Goal: Navigation & Orientation: Understand site structure

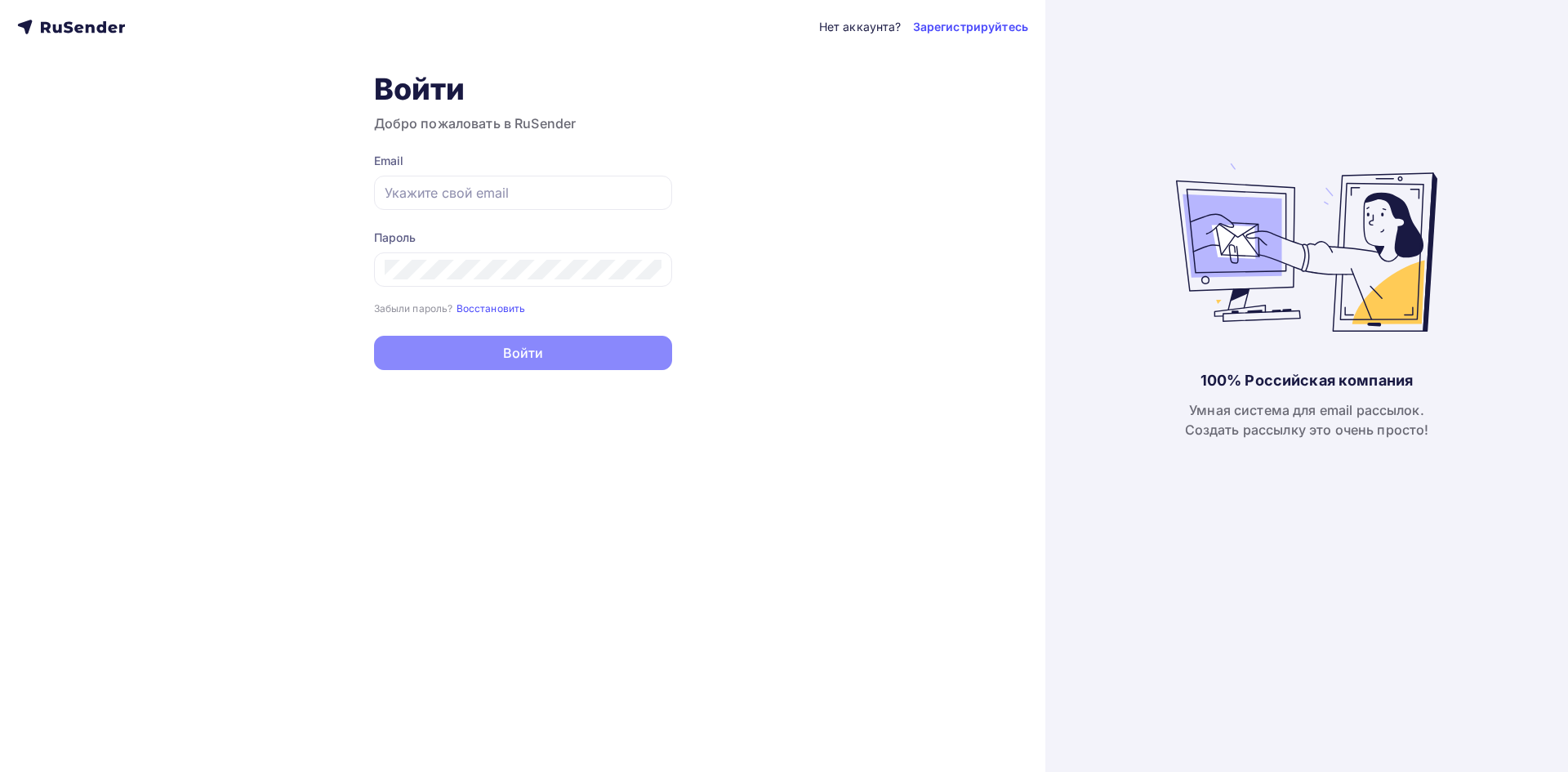
type input "[EMAIL_ADDRESS][DOMAIN_NAME]"
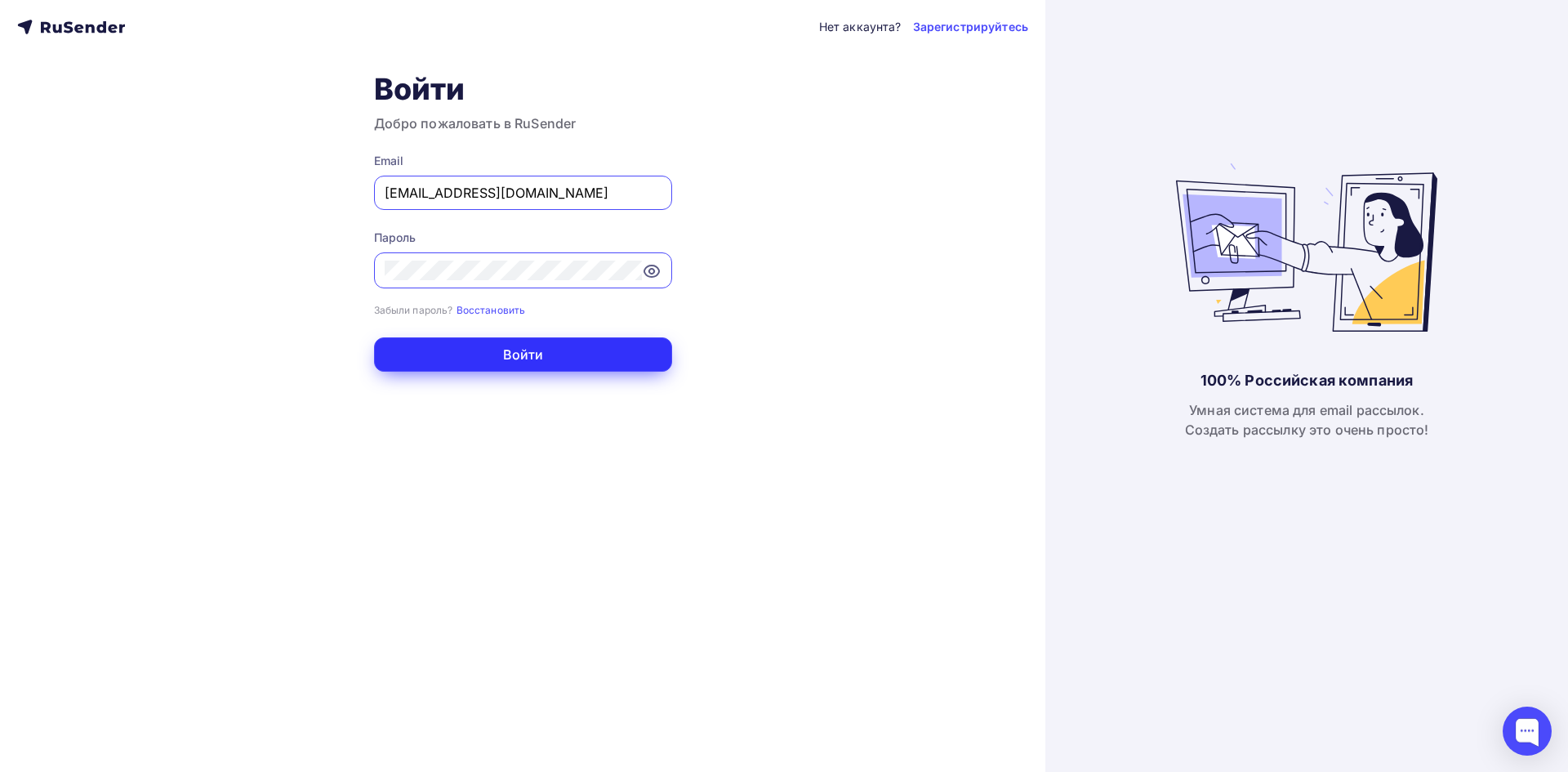
click at [531, 339] on button "Войти" at bounding box center [523, 354] width 298 height 35
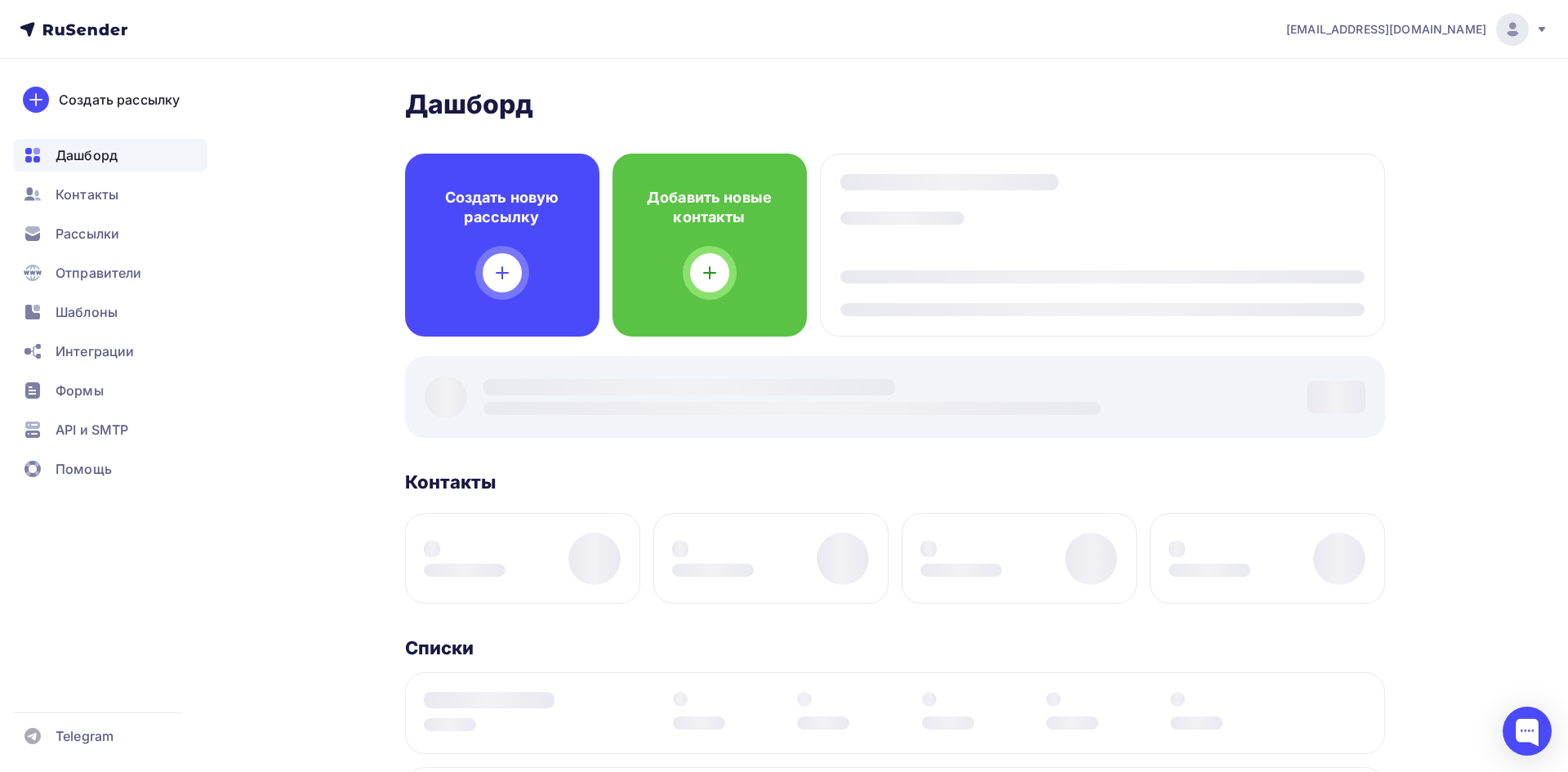
click at [551, 353] on div "[PERSON_NAME] Пару шагов, чтобы начать работу! Закрыть Выполните эти шаги, чтоб…" at bounding box center [895, 659] width 980 height 1143
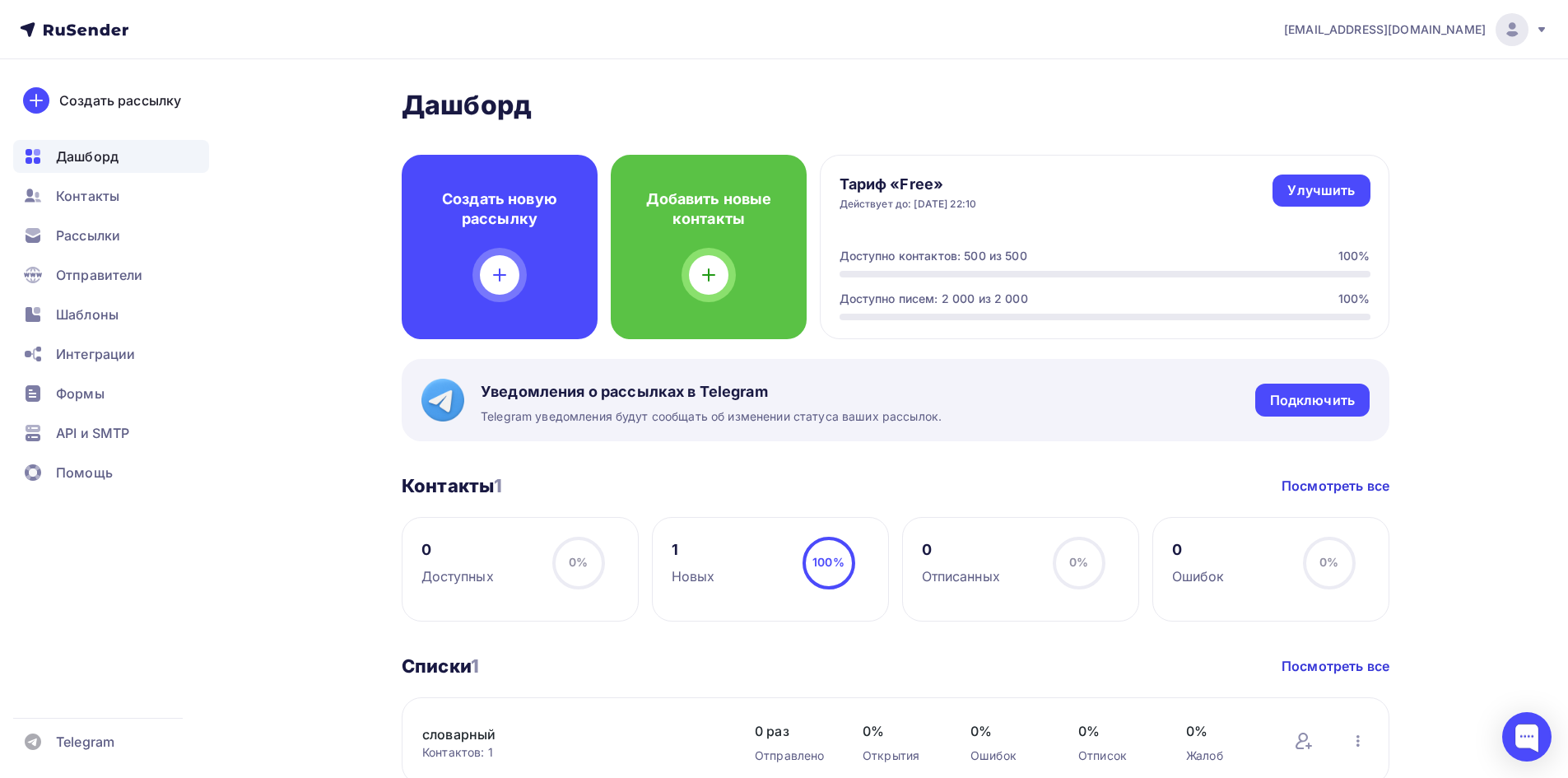
click at [117, 153] on span "Дашборд" at bounding box center [86, 156] width 62 height 20
click at [83, 193] on span "Контакты" at bounding box center [87, 196] width 63 height 20
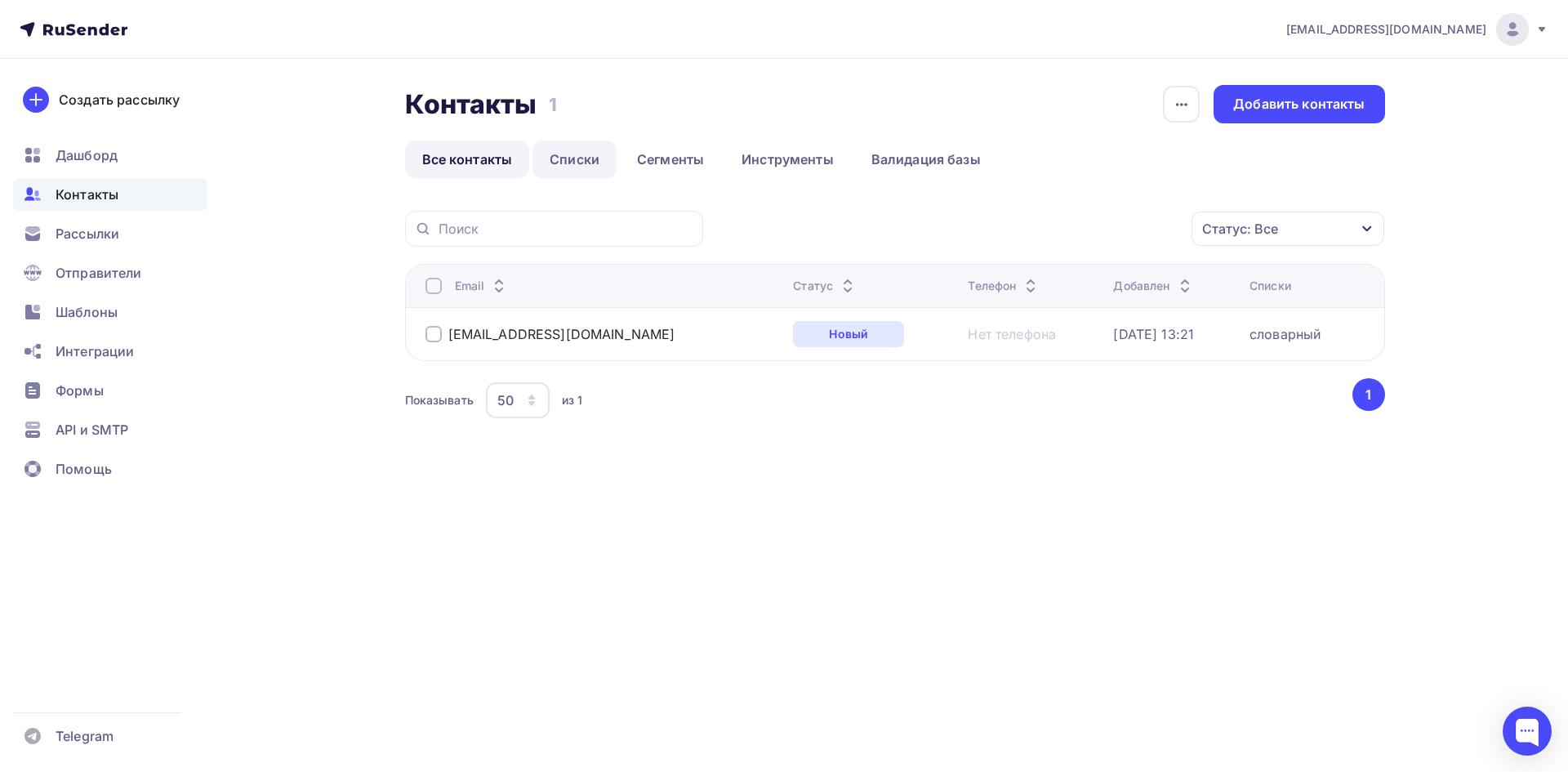
click at [548, 160] on link "Списки" at bounding box center [574, 159] width 84 height 38
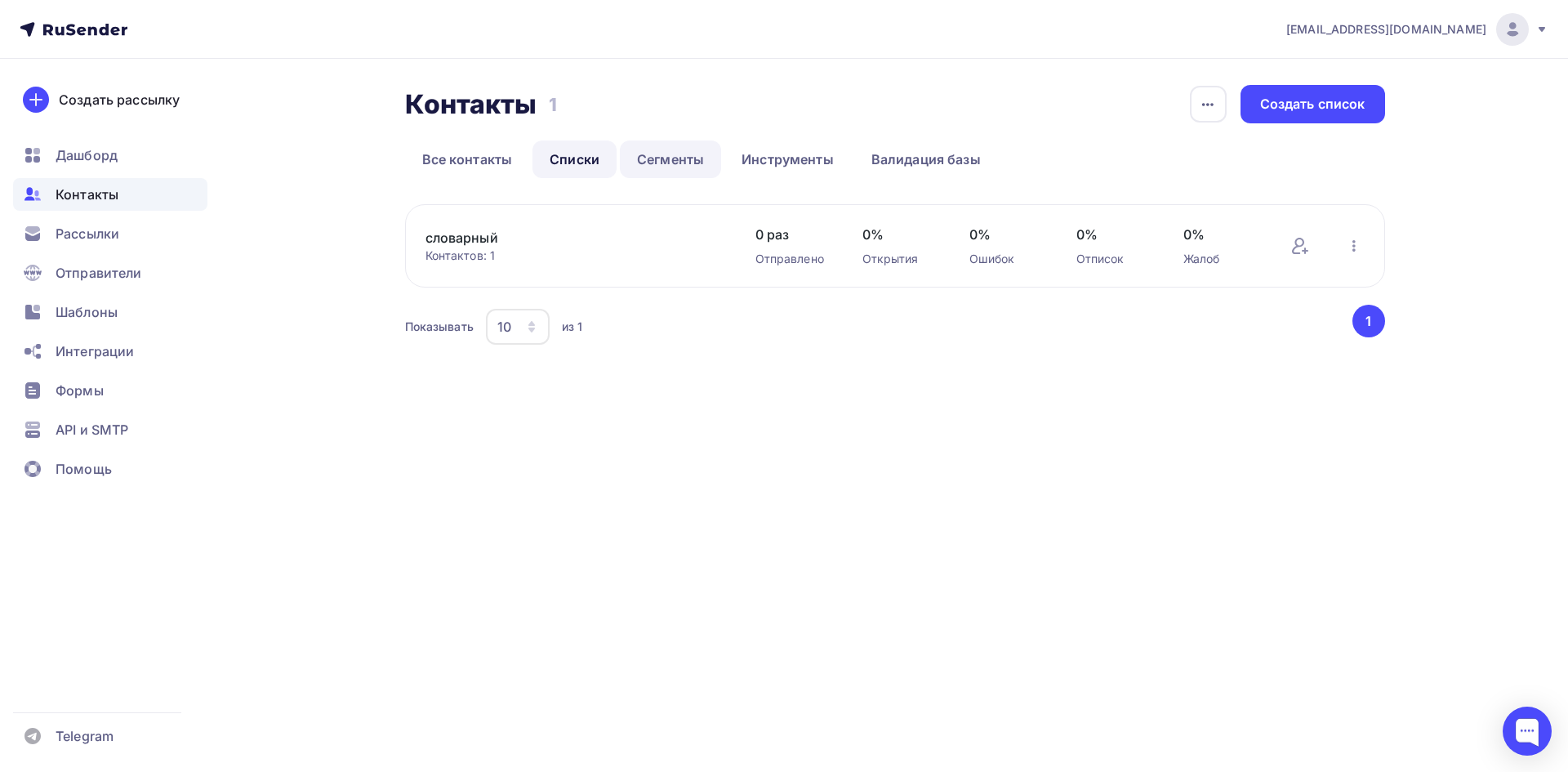
click at [667, 162] on link "Сегменты" at bounding box center [670, 159] width 101 height 38
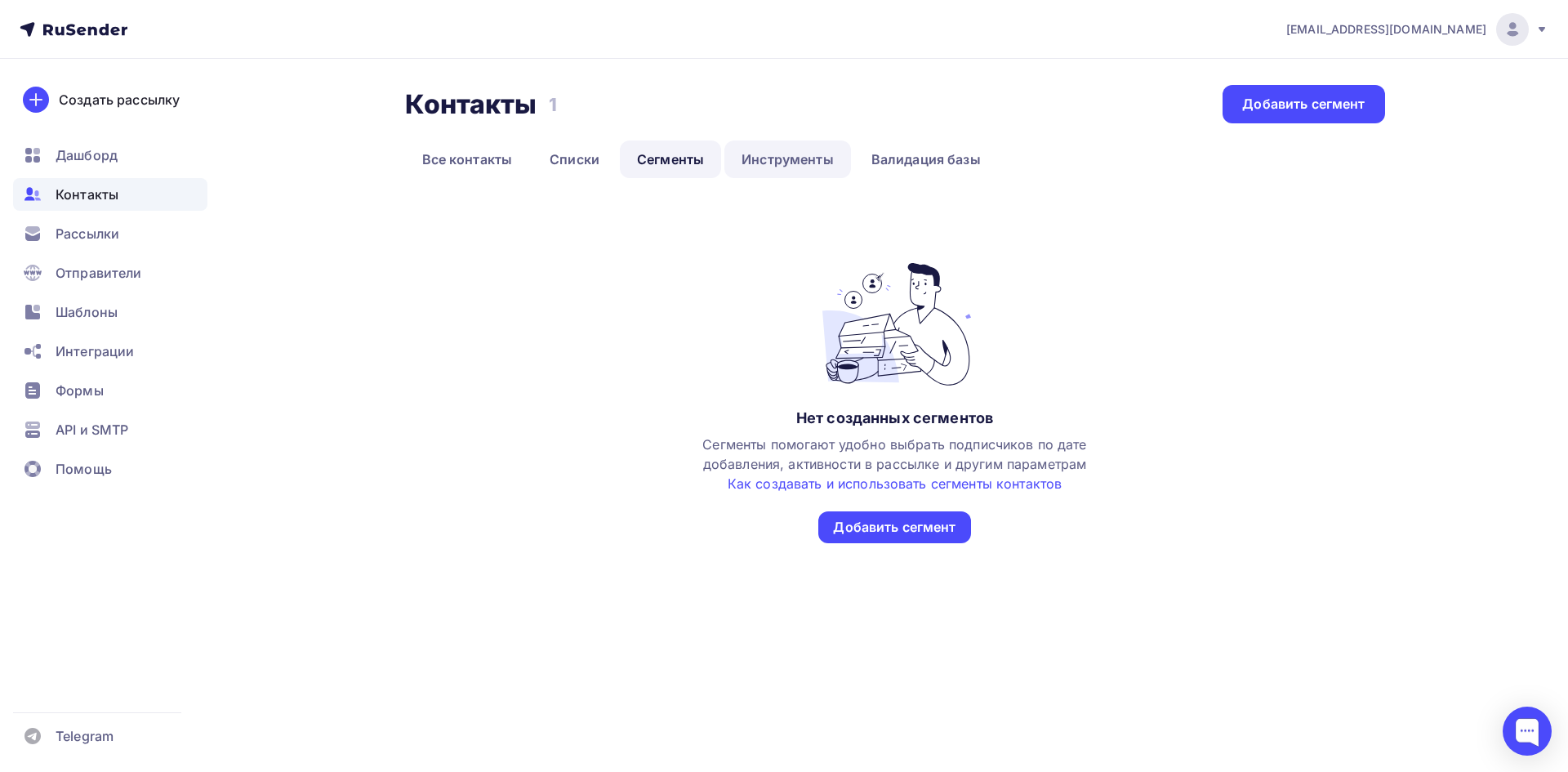
click at [793, 161] on link "Инструменты" at bounding box center [788, 159] width 127 height 38
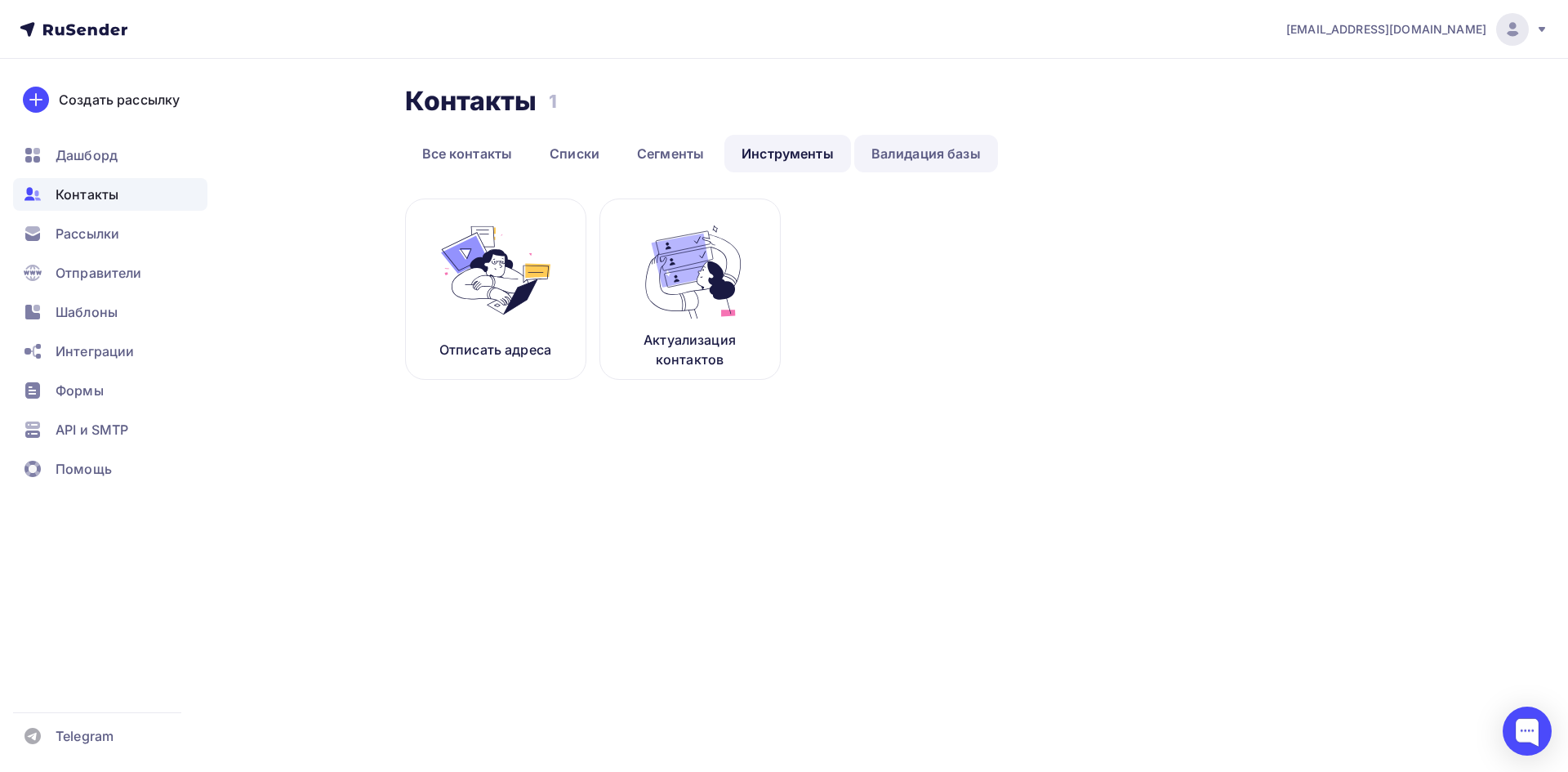
click at [935, 150] on link "Валидация базы" at bounding box center [926, 154] width 143 height 38
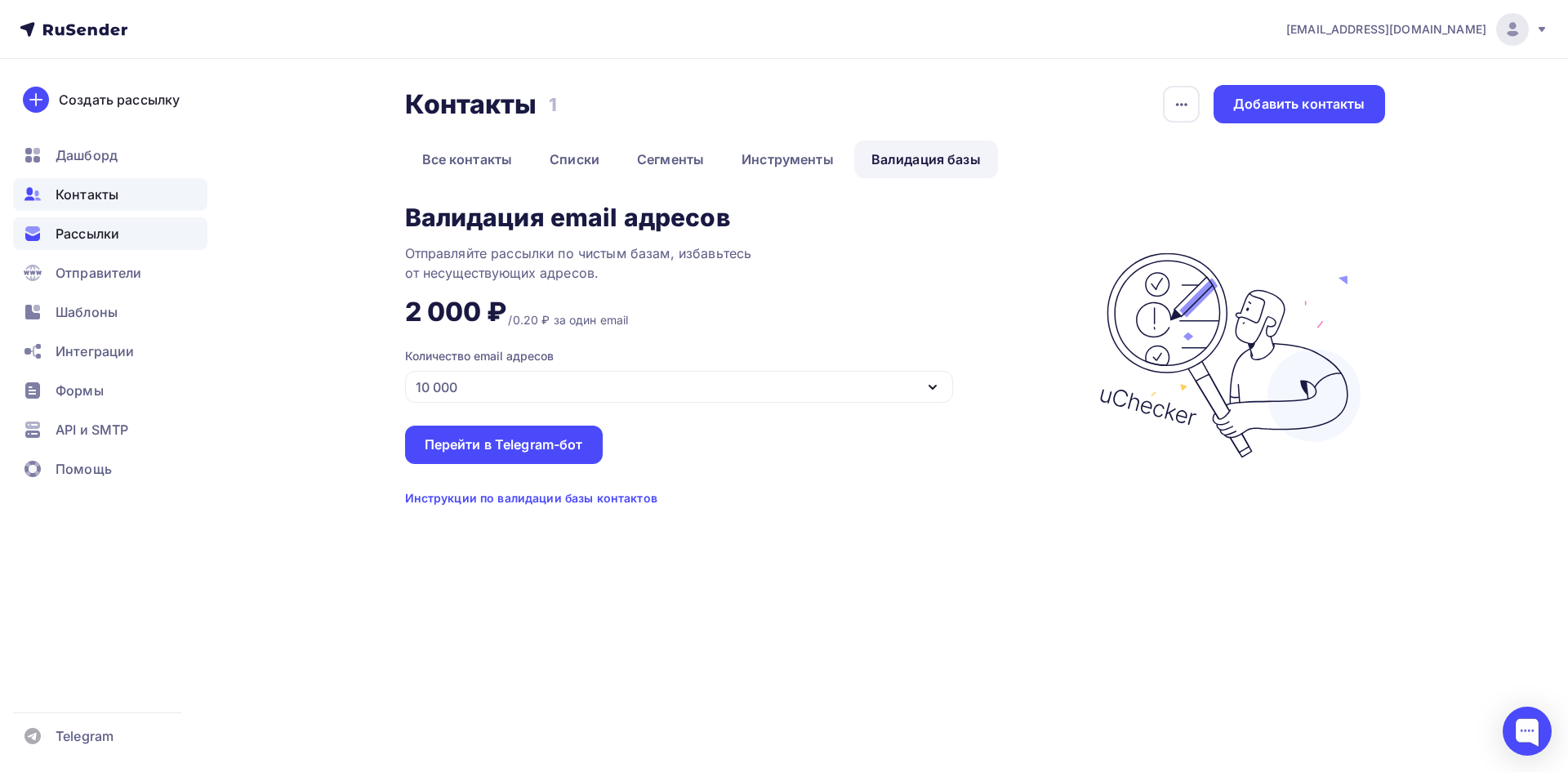
click at [110, 234] on span "Рассылки" at bounding box center [87, 234] width 63 height 20
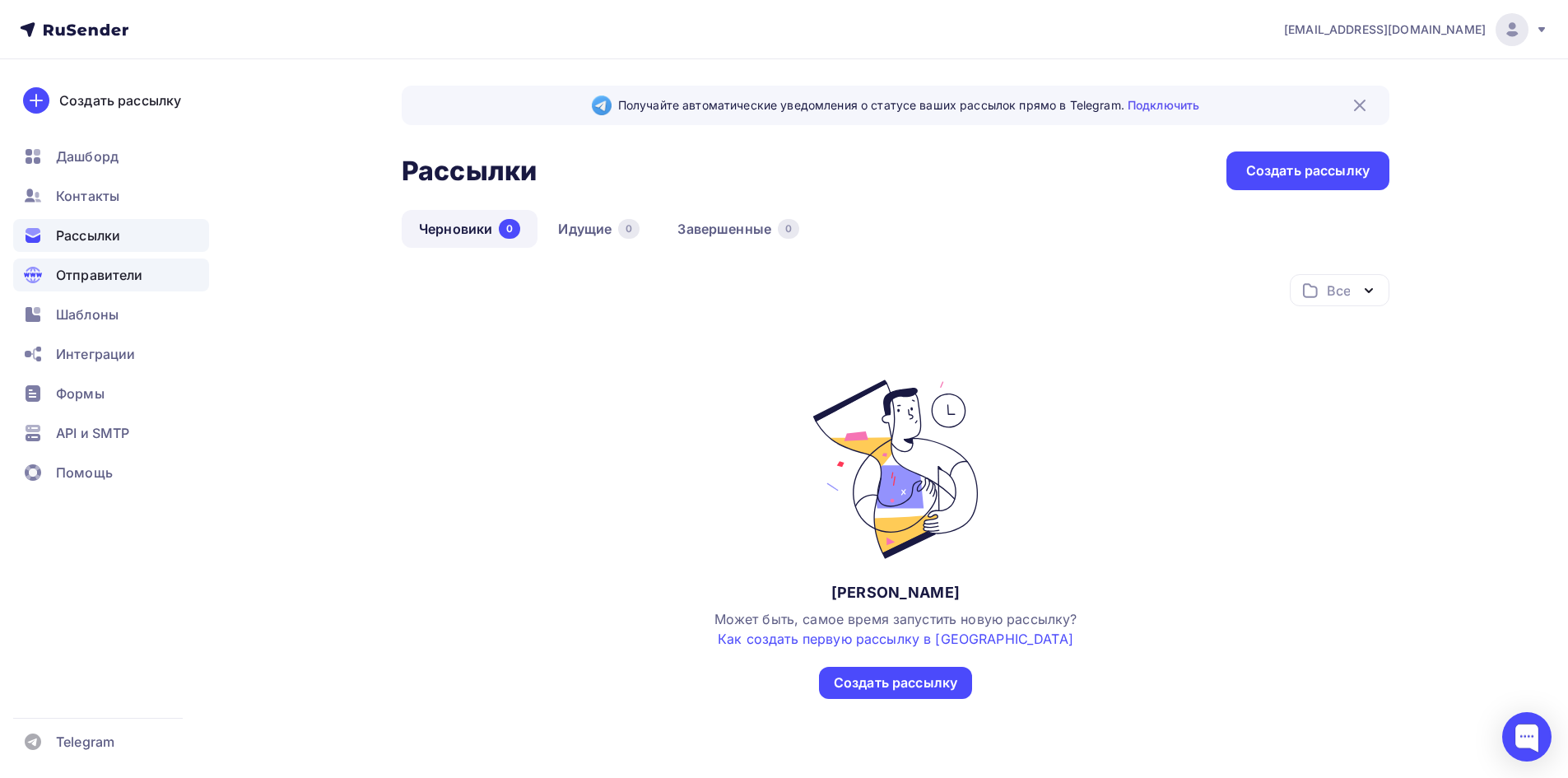
click at [84, 279] on span "Отправители" at bounding box center [99, 275] width 87 height 20
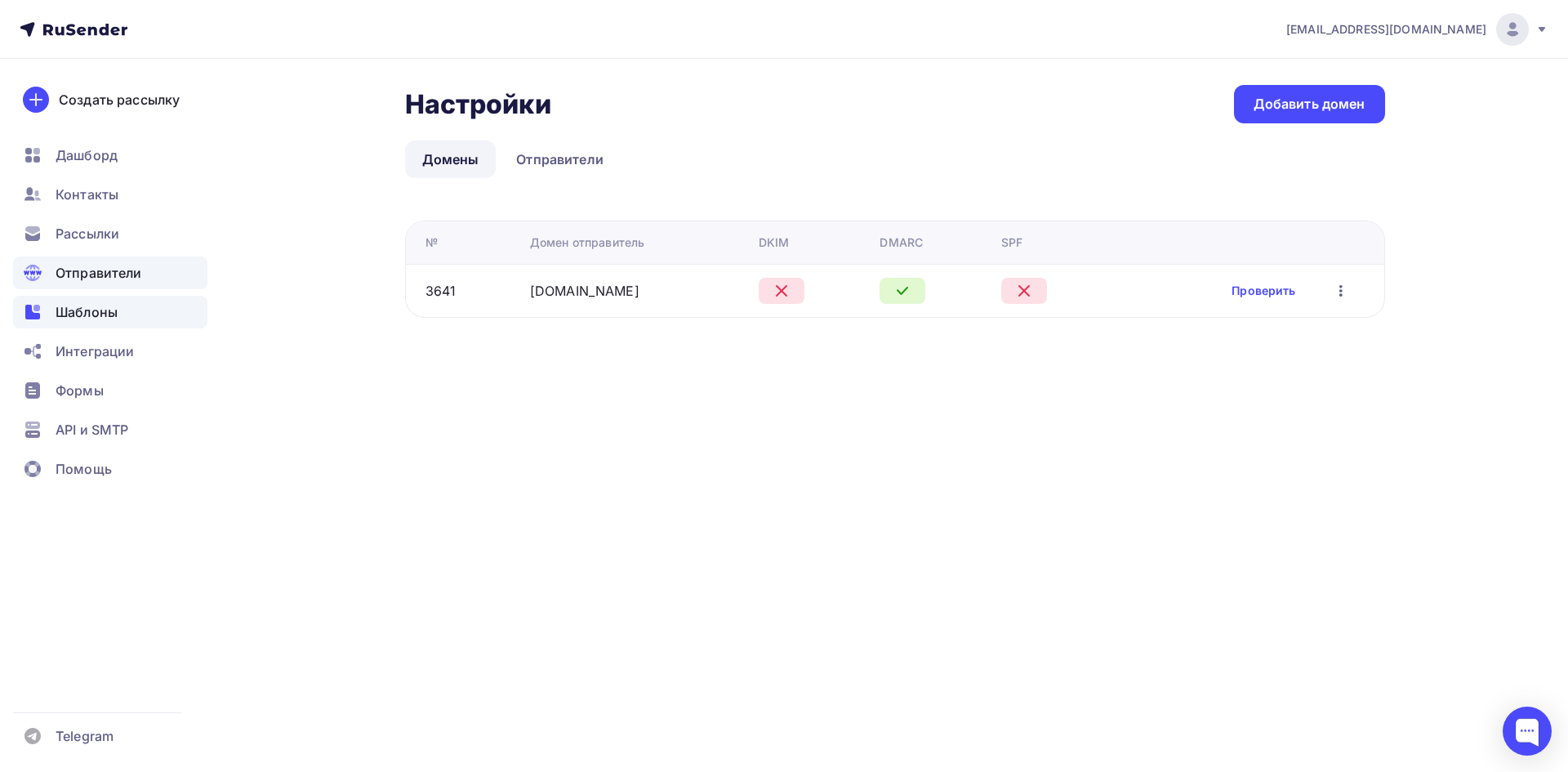
click at [91, 309] on span "Шаблоны" at bounding box center [86, 312] width 62 height 20
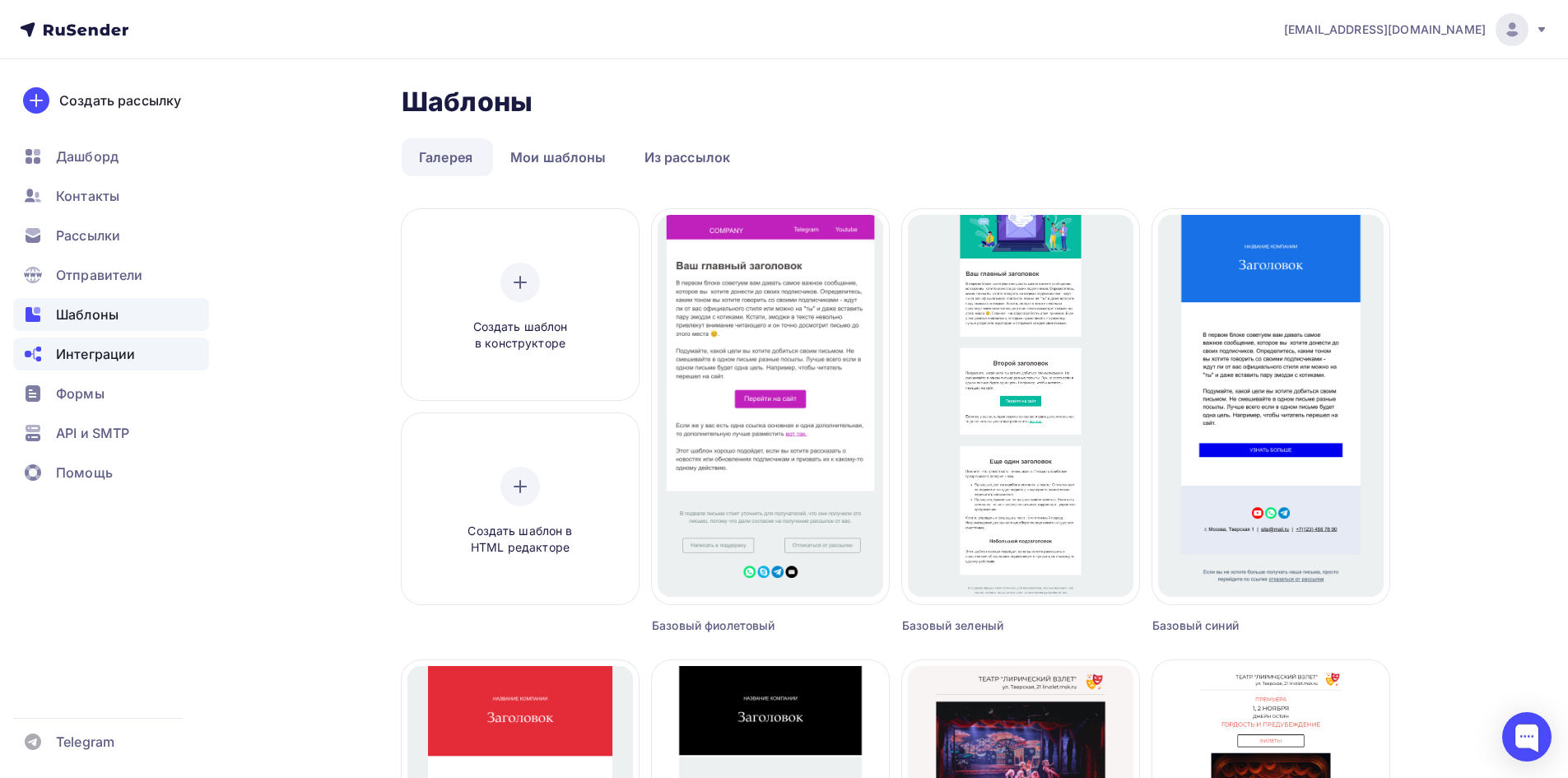
click at [105, 359] on span "Интеграции" at bounding box center [95, 354] width 79 height 20
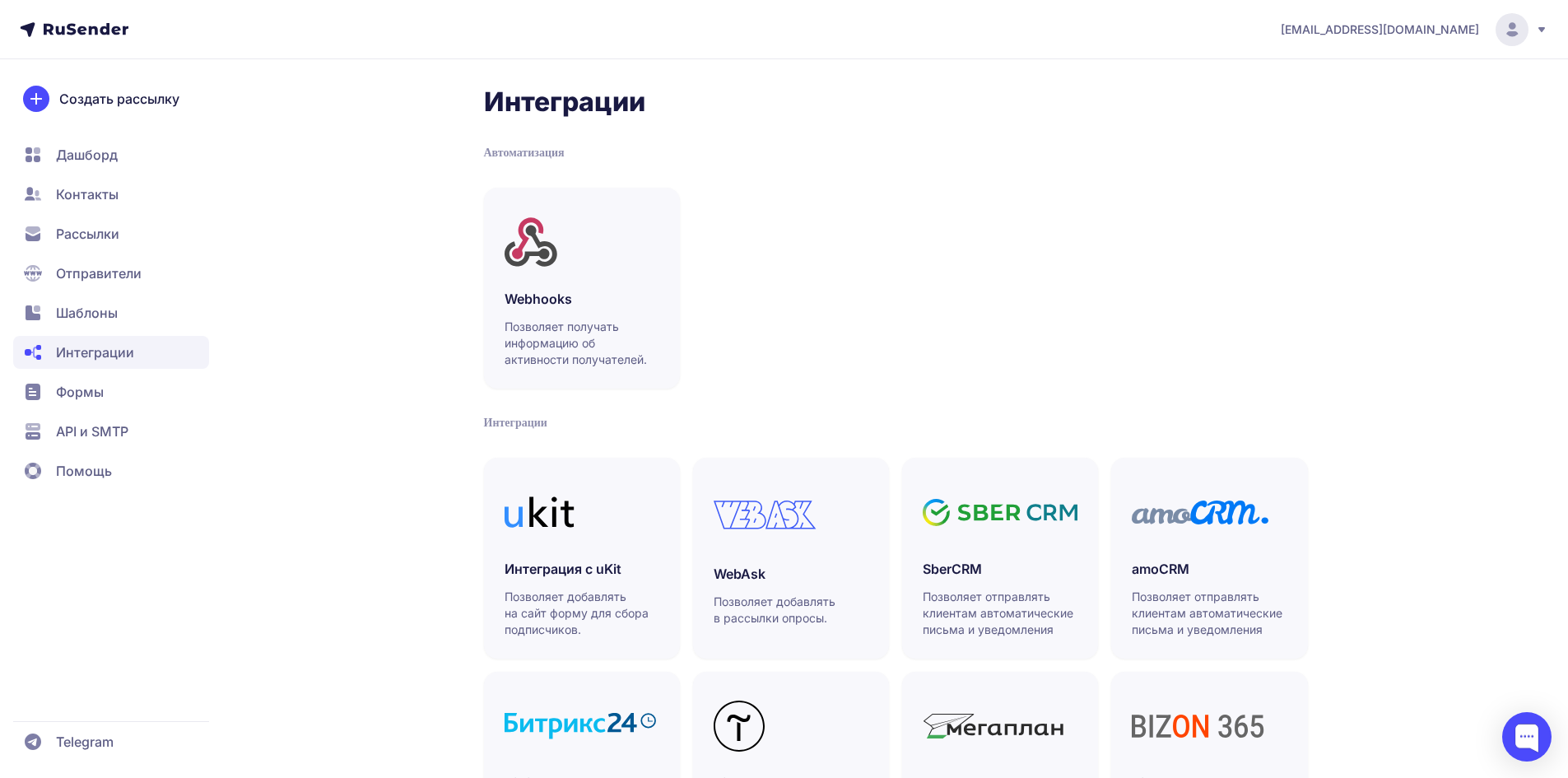
click at [84, 389] on span "Формы" at bounding box center [79, 392] width 47 height 20
